Goal: Browse casually

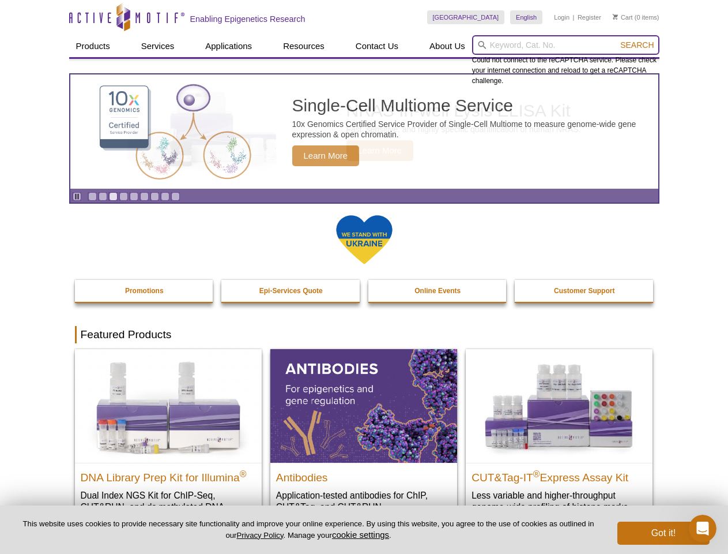
click at [566, 45] on input "search" at bounding box center [565, 45] width 187 height 20
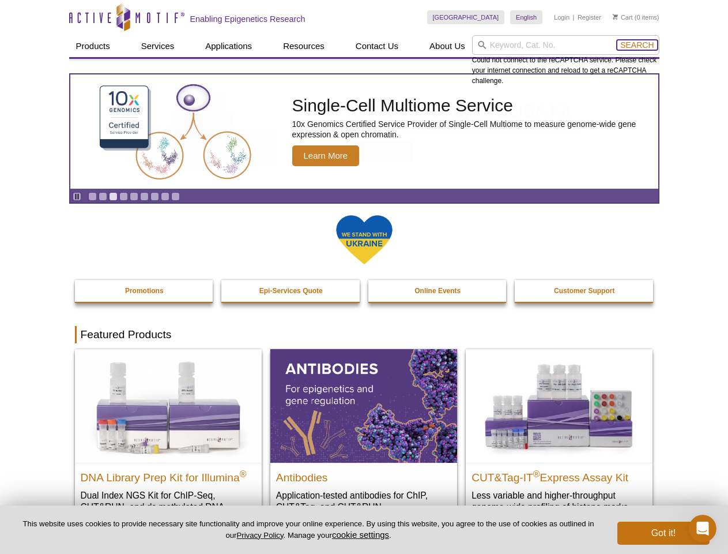
click at [637, 45] on span "Search" at bounding box center [637, 44] width 33 height 9
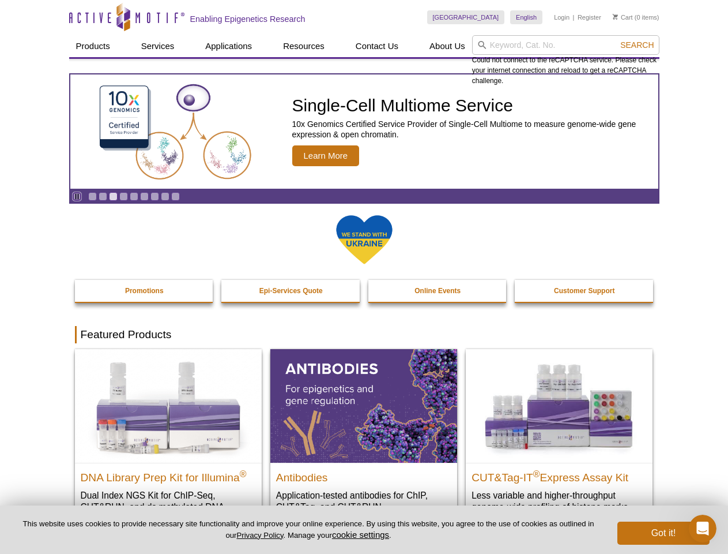
click at [77, 196] on icon "Pause" at bounding box center [76, 196] width 7 height 7
click at [92, 196] on link "Go to slide 1" at bounding box center [92, 196] width 9 height 9
click at [103, 196] on link "Go to slide 2" at bounding box center [103, 196] width 9 height 9
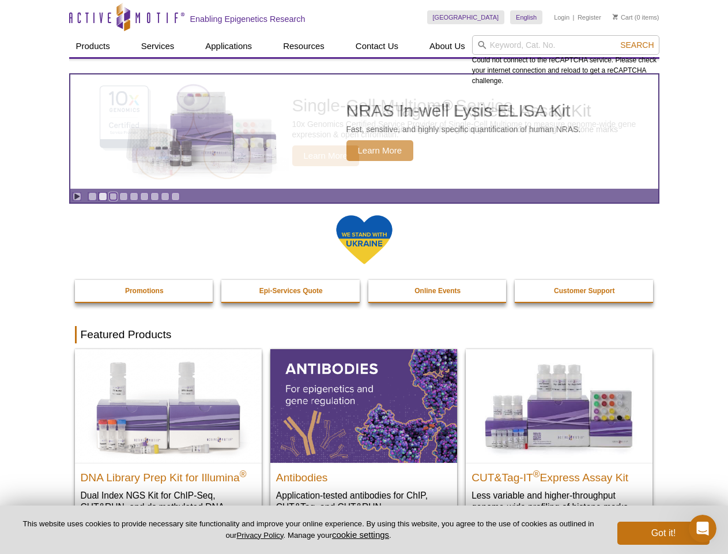
click at [113, 196] on link "Go to slide 3" at bounding box center [113, 196] width 9 height 9
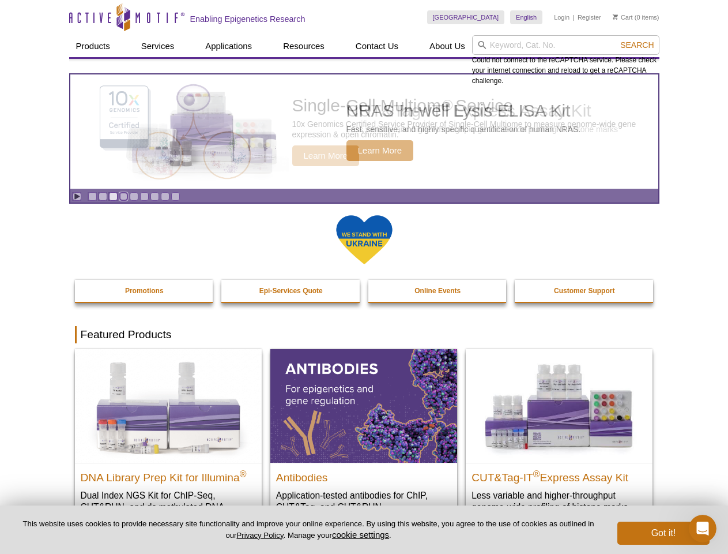
click at [123, 196] on link "Go to slide 4" at bounding box center [123, 196] width 9 height 9
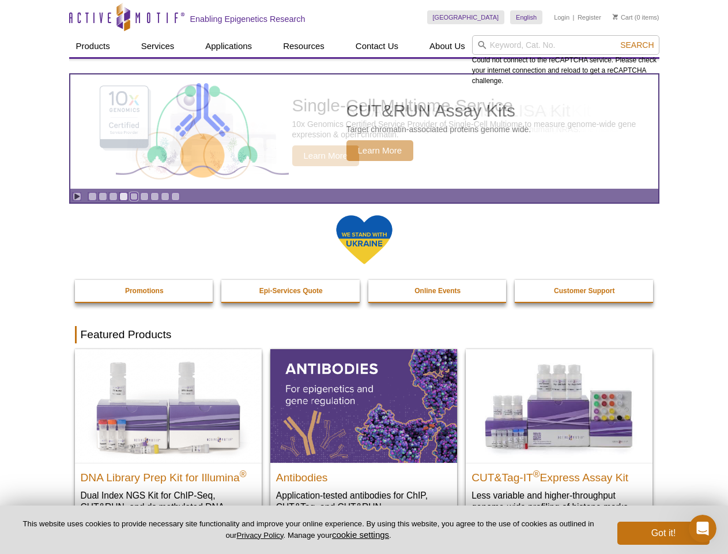
click at [134, 196] on link "Go to slide 5" at bounding box center [134, 196] width 9 height 9
click at [144, 196] on link "Go to slide 6" at bounding box center [144, 196] width 9 height 9
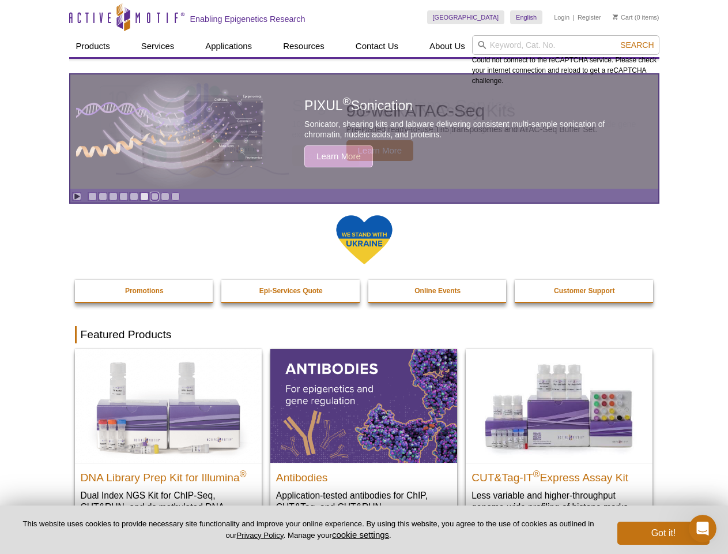
click at [155, 196] on link "Go to slide 7" at bounding box center [155, 196] width 9 height 9
click at [637, 45] on span "Search" at bounding box center [637, 44] width 33 height 9
